Goal: Task Accomplishment & Management: Manage account settings

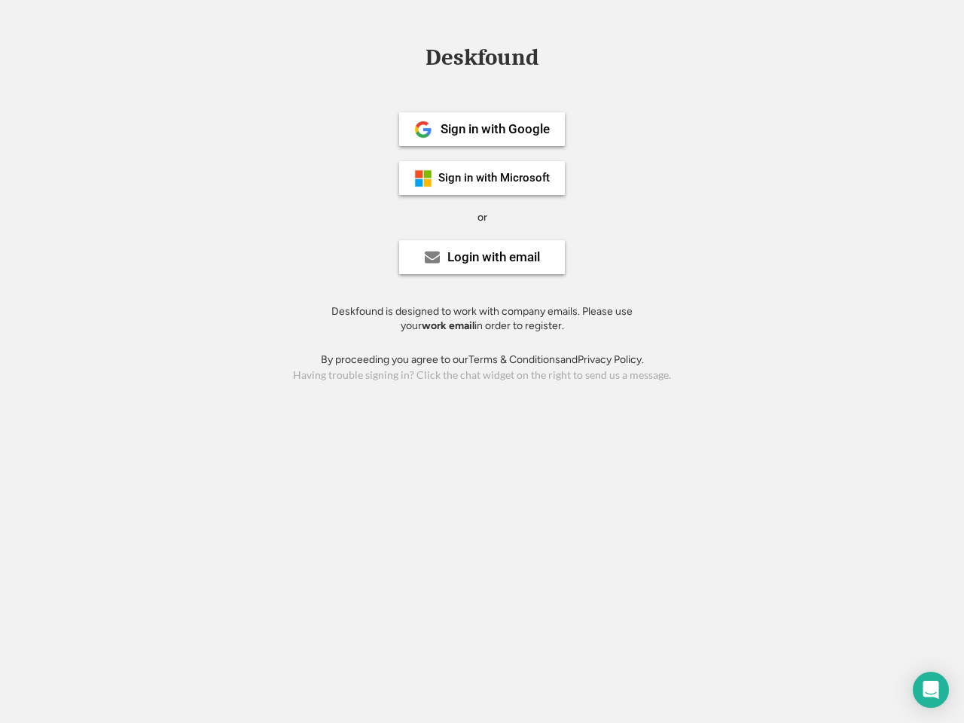
click at [482, 215] on div "or" at bounding box center [482, 217] width 10 height 15
click at [482, 60] on div "Deskfound" at bounding box center [482, 57] width 128 height 23
click at [412, 56] on div "Deskfound" at bounding box center [482, 60] width 964 height 29
click at [482, 60] on div "Deskfound" at bounding box center [482, 57] width 128 height 23
click at [482, 217] on div "or" at bounding box center [482, 217] width 10 height 15
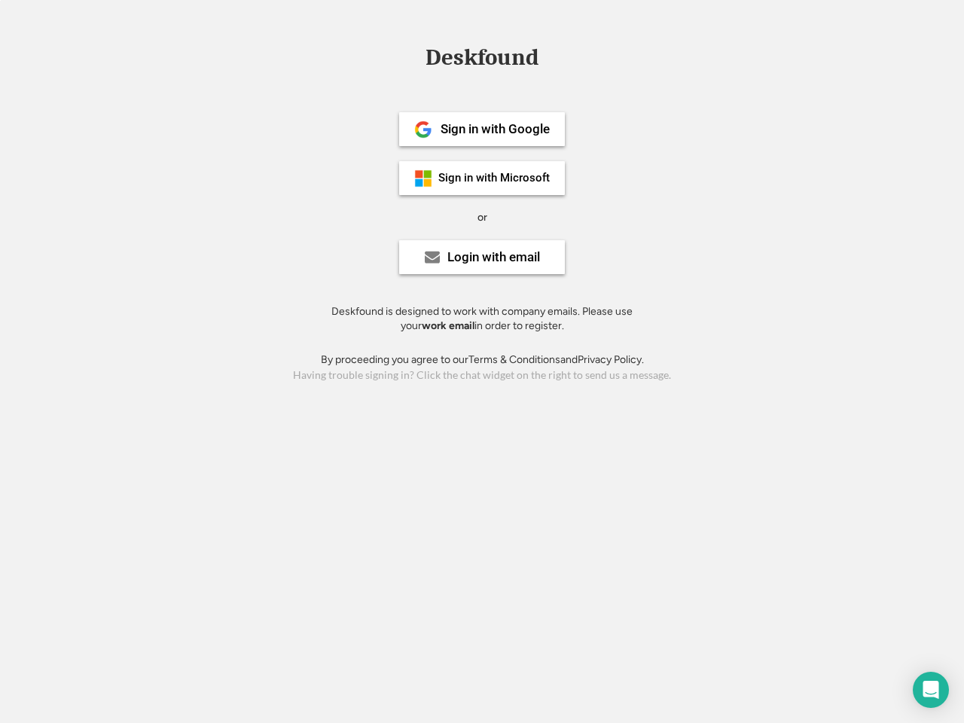
click at [482, 129] on div "Sign in with Google" at bounding box center [494, 129] width 109 height 13
click at [495, 129] on div "Sign in with Google" at bounding box center [494, 129] width 109 height 13
click at [423, 130] on img at bounding box center [423, 129] width 18 height 18
click at [482, 178] on div "Sign in with Microsoft" at bounding box center [493, 177] width 111 height 11
click at [495, 178] on div "Sign in with Microsoft" at bounding box center [493, 177] width 111 height 11
